Goal: Task Accomplishment & Management: Understand process/instructions

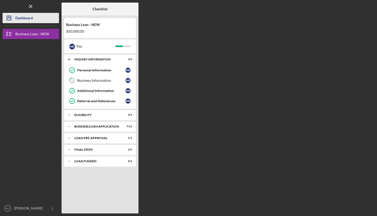
click at [28, 19] on div "Dashboard" at bounding box center [23, 19] width 17 height 12
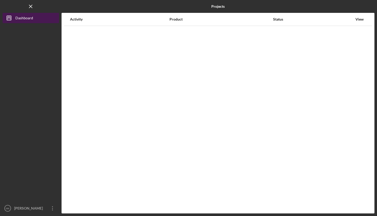
click at [27, 19] on div "Dashboard" at bounding box center [24, 19] width 18 height 12
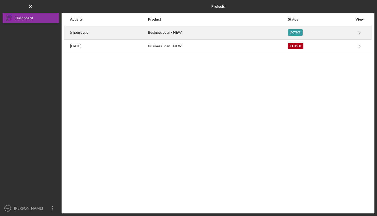
click at [233, 31] on div "Business Loan - NEW" at bounding box center [218, 32] width 140 height 13
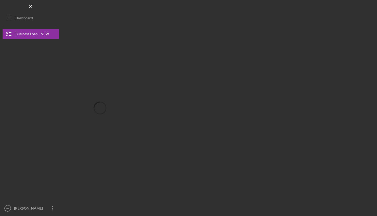
click at [138, 120] on div at bounding box center [100, 108] width 77 height 211
click at [20, 21] on div "Dashboard" at bounding box center [23, 19] width 17 height 12
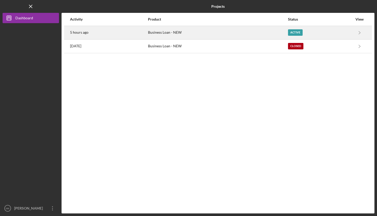
click at [296, 29] on div "Active" at bounding box center [295, 32] width 15 height 6
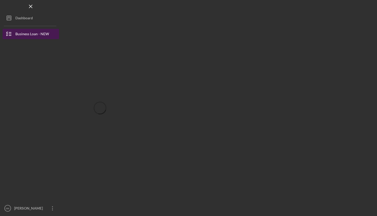
click at [27, 34] on div "Business Loan - NEW" at bounding box center [32, 35] width 34 height 12
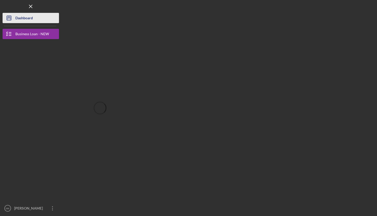
click at [23, 17] on div "Dashboard" at bounding box center [23, 19] width 17 height 12
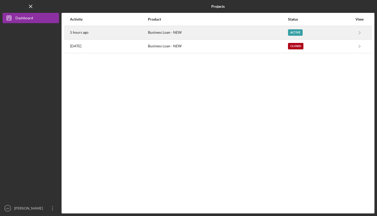
click at [180, 34] on div "Business Loan - NEW" at bounding box center [218, 32] width 140 height 13
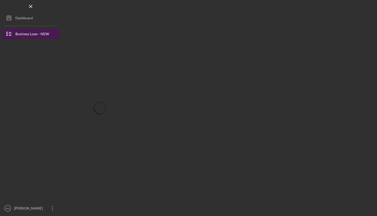
click at [14, 32] on icon "button" at bounding box center [9, 33] width 13 height 13
click at [10, 35] on line "button" at bounding box center [10, 35] width 2 height 0
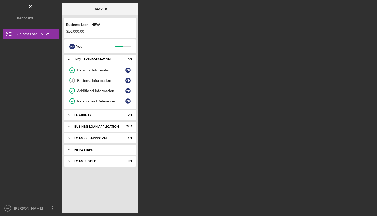
click at [85, 150] on div "FINAL STEPS" at bounding box center [101, 149] width 55 height 3
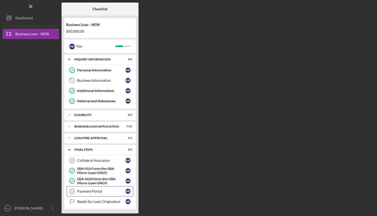
click at [86, 190] on div "Payment Portal" at bounding box center [101, 191] width 48 height 4
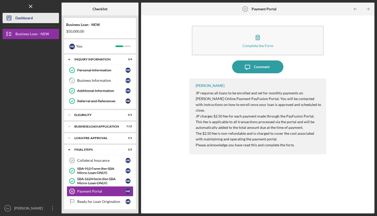
click at [23, 19] on div "Dashboard" at bounding box center [23, 19] width 17 height 12
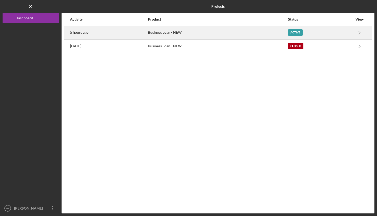
click at [180, 33] on div "Business Loan - NEW" at bounding box center [218, 32] width 140 height 13
